Goal: Task Accomplishment & Management: Manage account settings

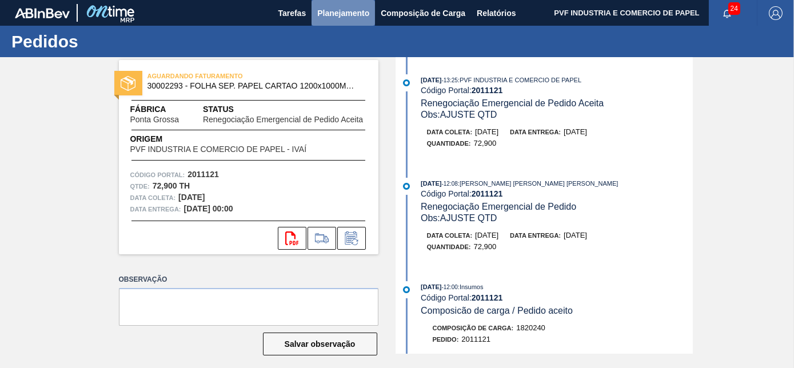
click at [342, 17] on span "Planejamento" at bounding box center [343, 13] width 52 height 14
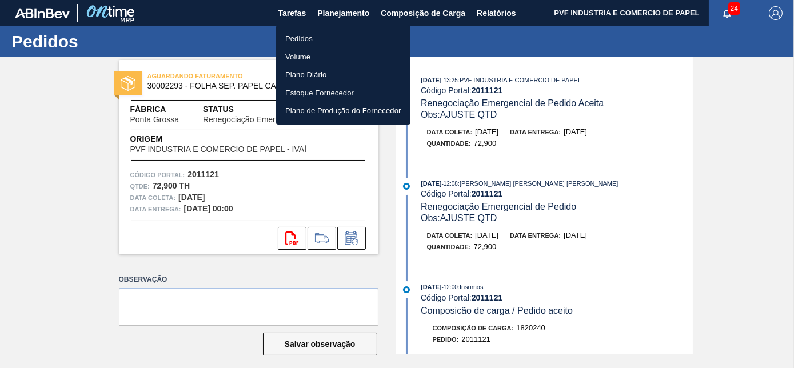
click at [302, 39] on li "Pedidos" at bounding box center [343, 39] width 134 height 18
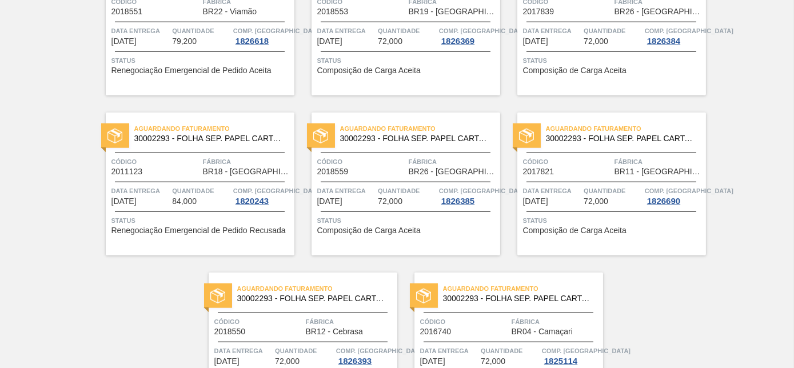
scroll to position [2481, 0]
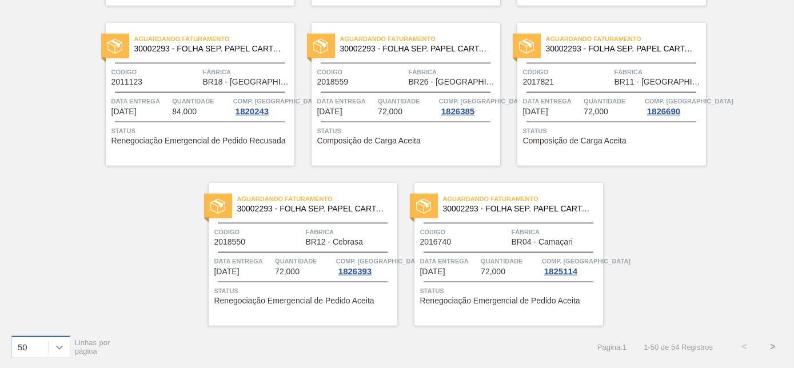
click at [63, 347] on icon at bounding box center [59, 347] width 11 height 11
click at [37, 317] on div "100" at bounding box center [40, 318] width 59 height 21
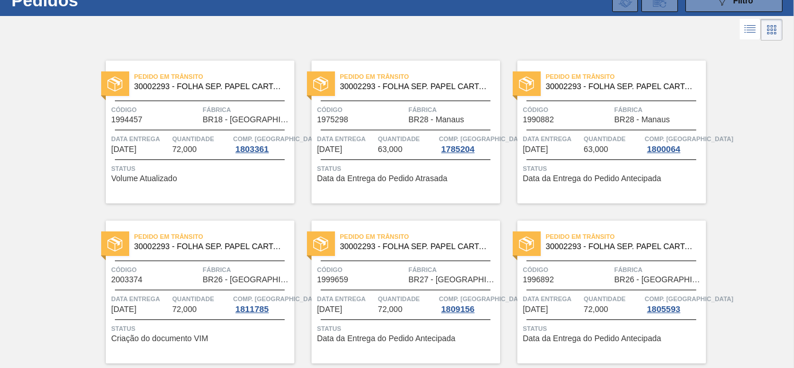
scroll to position [0, 0]
